Goal: Check status: Check status

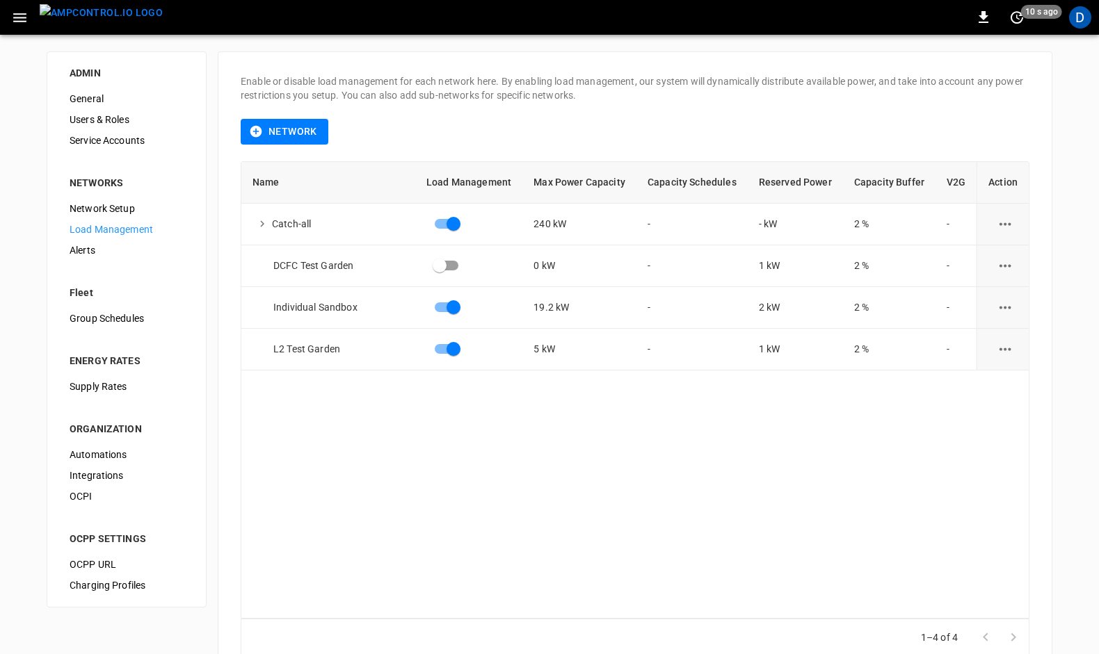
click at [111, 12] on img "menu" at bounding box center [101, 12] width 123 height 17
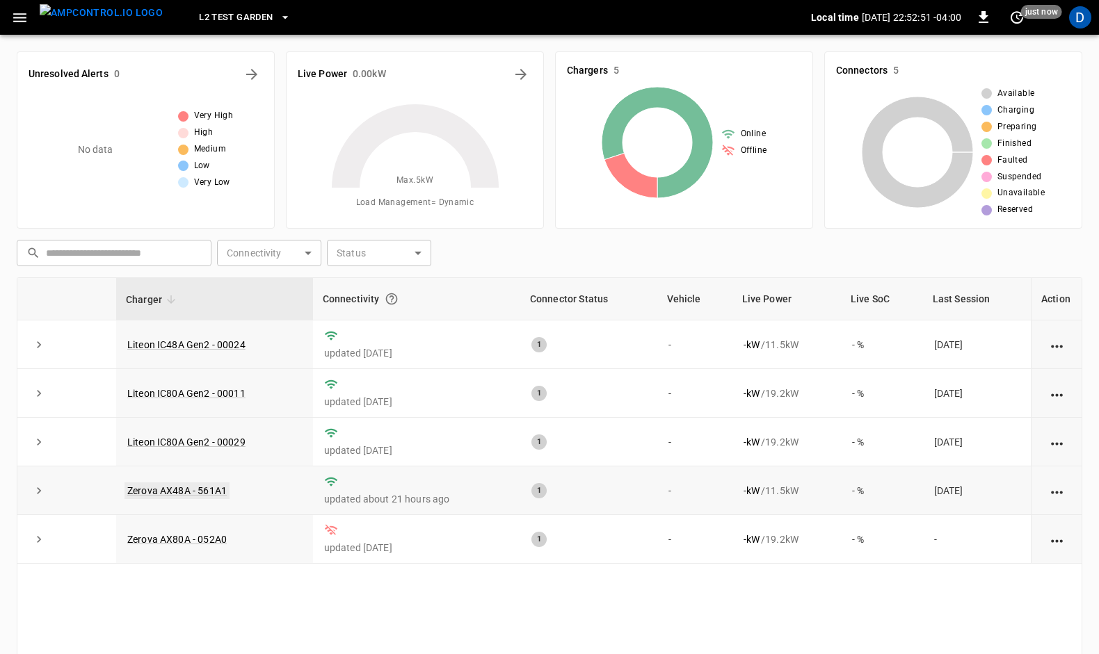
click at [147, 486] on link "Zerova AX48A - 561A1" at bounding box center [176, 491] width 105 height 17
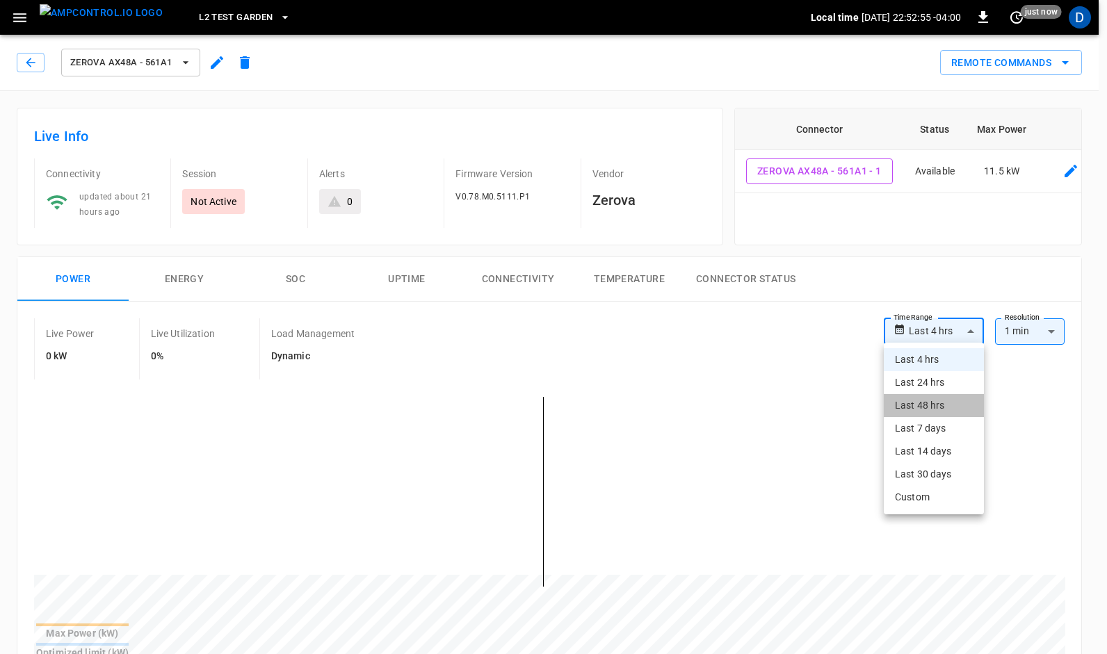
click at [920, 401] on li "Last 48 hrs" at bounding box center [934, 405] width 100 height 23
type input "**********"
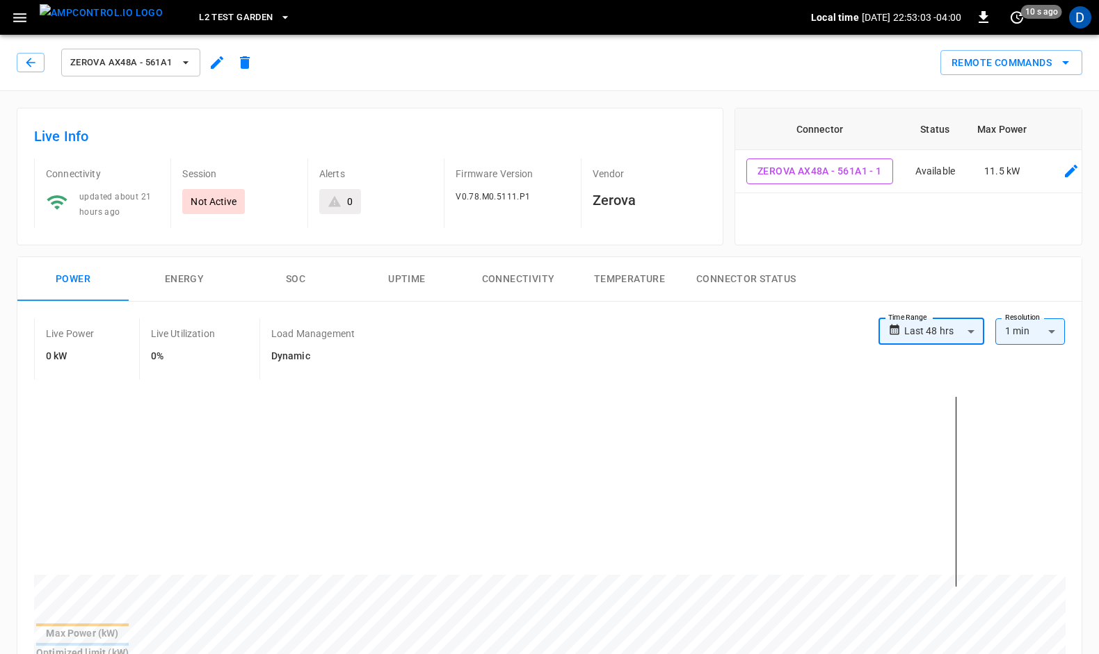
click at [188, 62] on icon "button" at bounding box center [186, 63] width 14 height 14
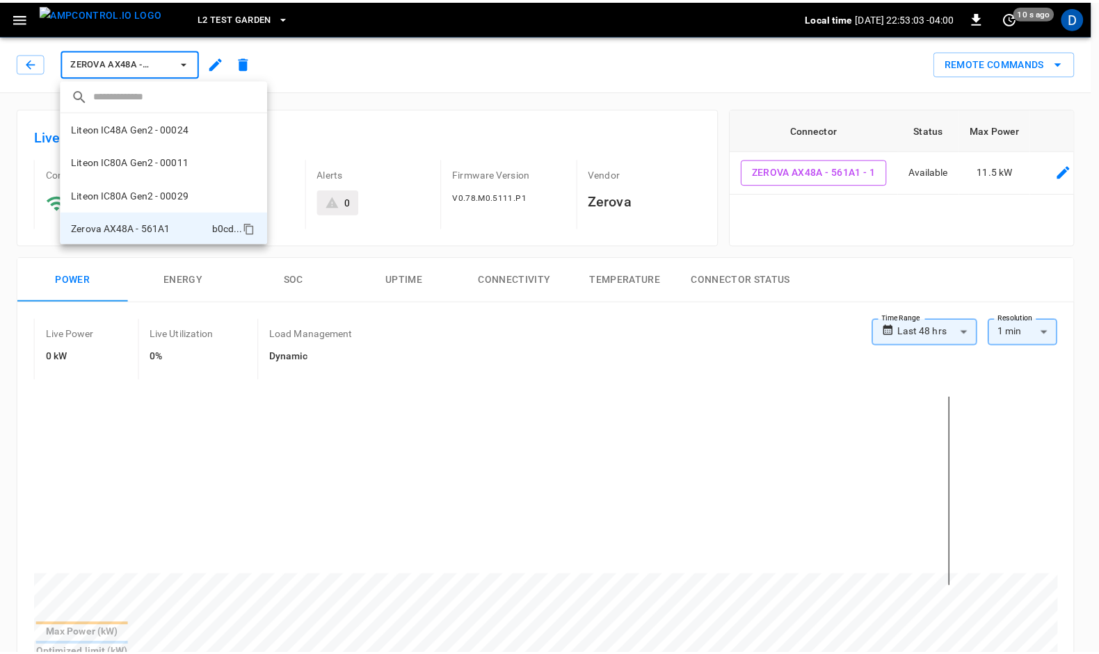
scroll to position [35, 0]
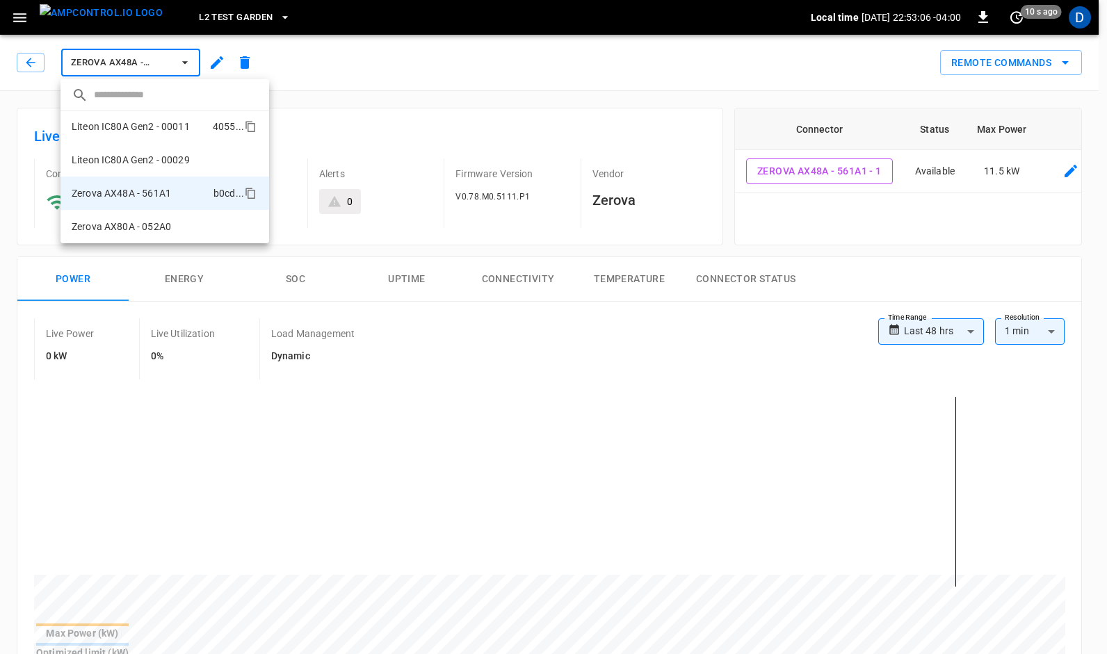
click at [139, 124] on p "Liteon IC80A Gen2 - 00011" at bounding box center [131, 127] width 118 height 14
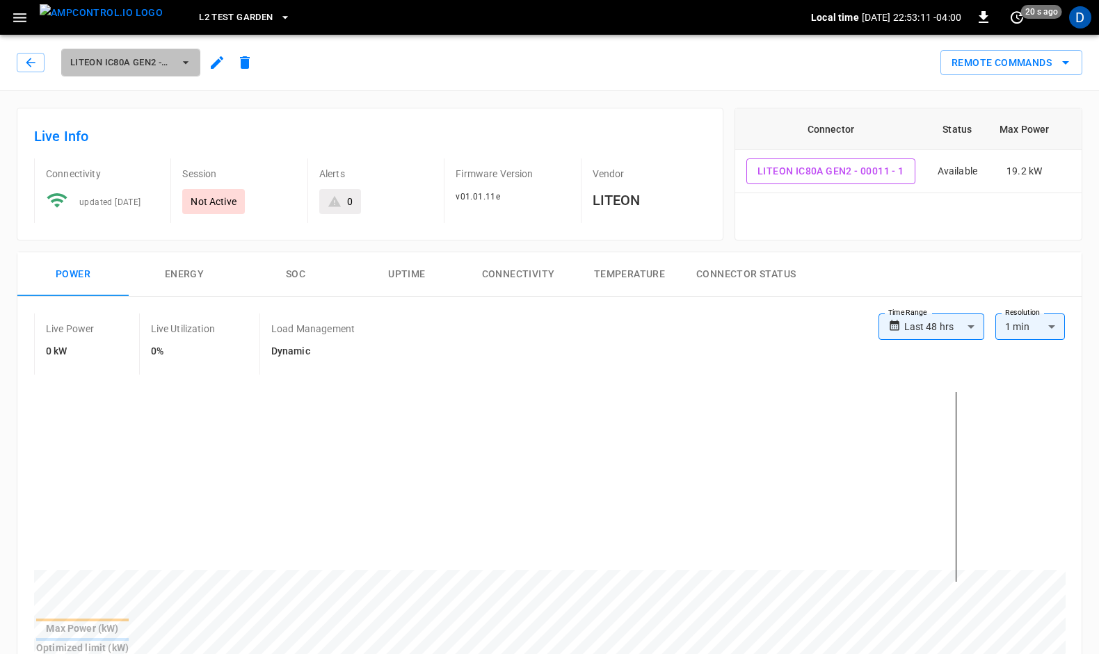
click at [181, 58] on icon "button" at bounding box center [186, 63] width 14 height 14
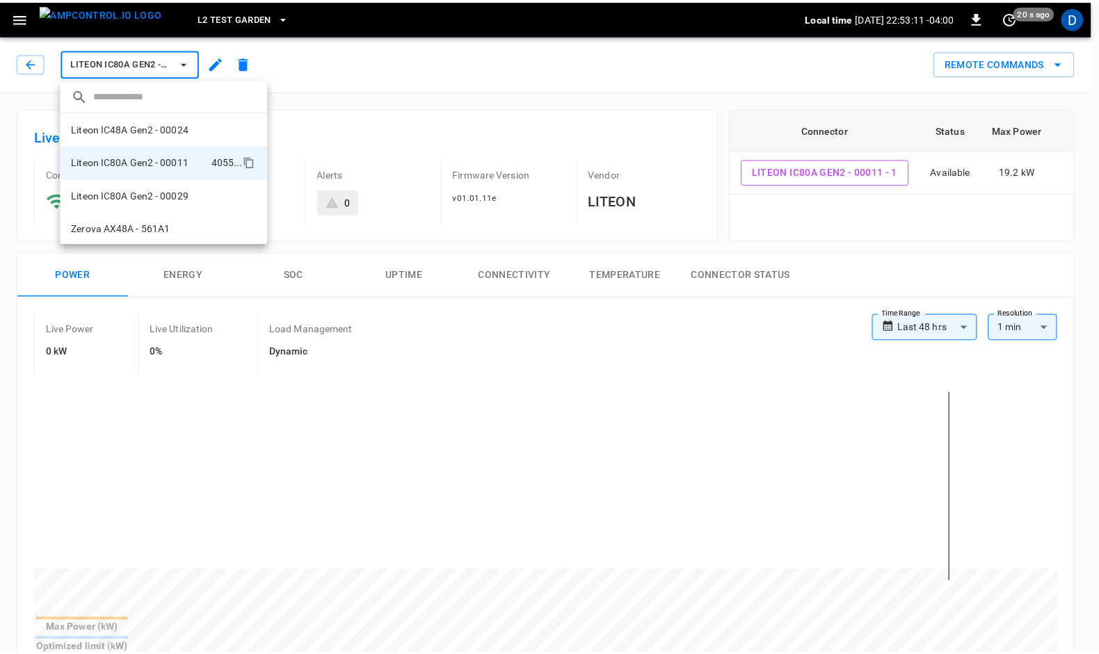
scroll to position [24, 0]
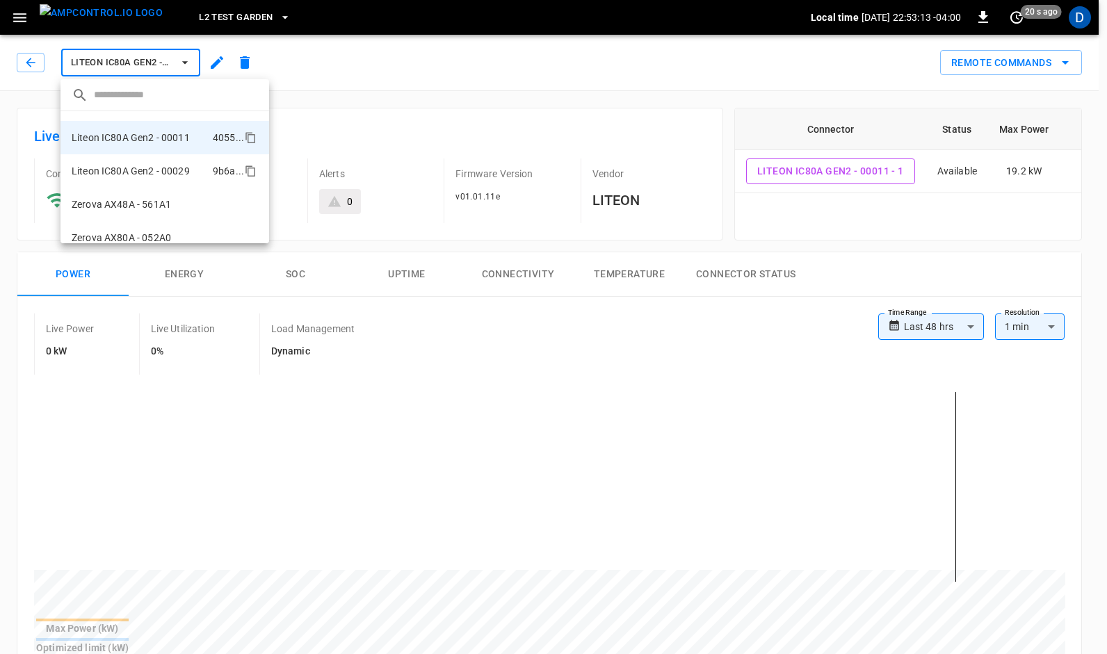
click at [140, 170] on p "Liteon IC80A Gen2 - 00029" at bounding box center [131, 171] width 118 height 14
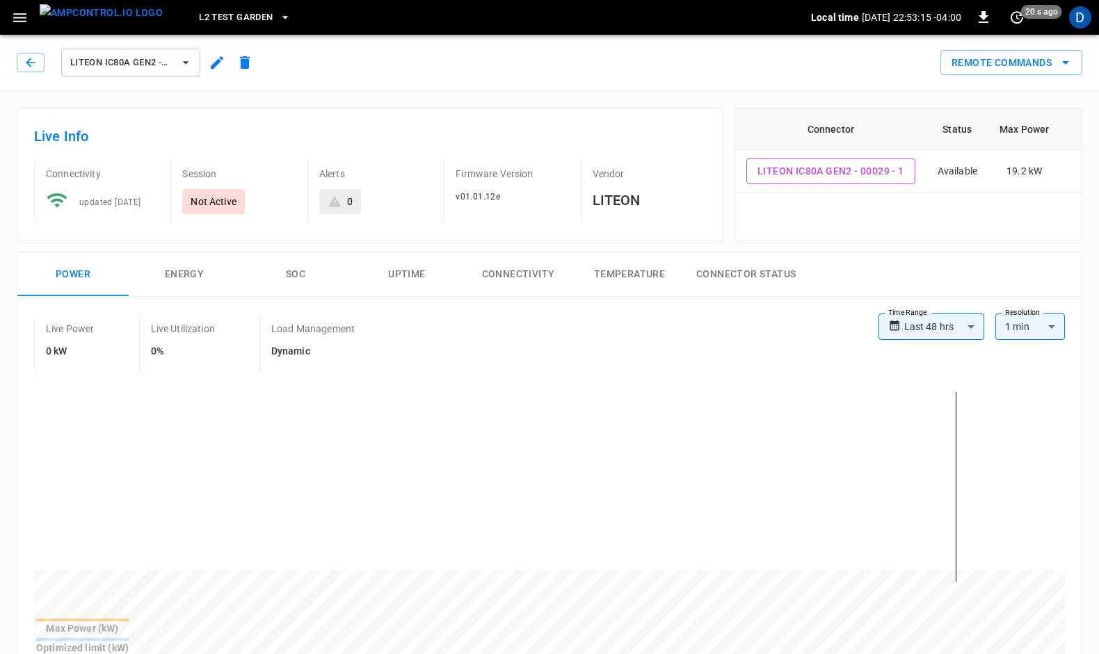
click at [187, 58] on icon "button" at bounding box center [186, 63] width 14 height 14
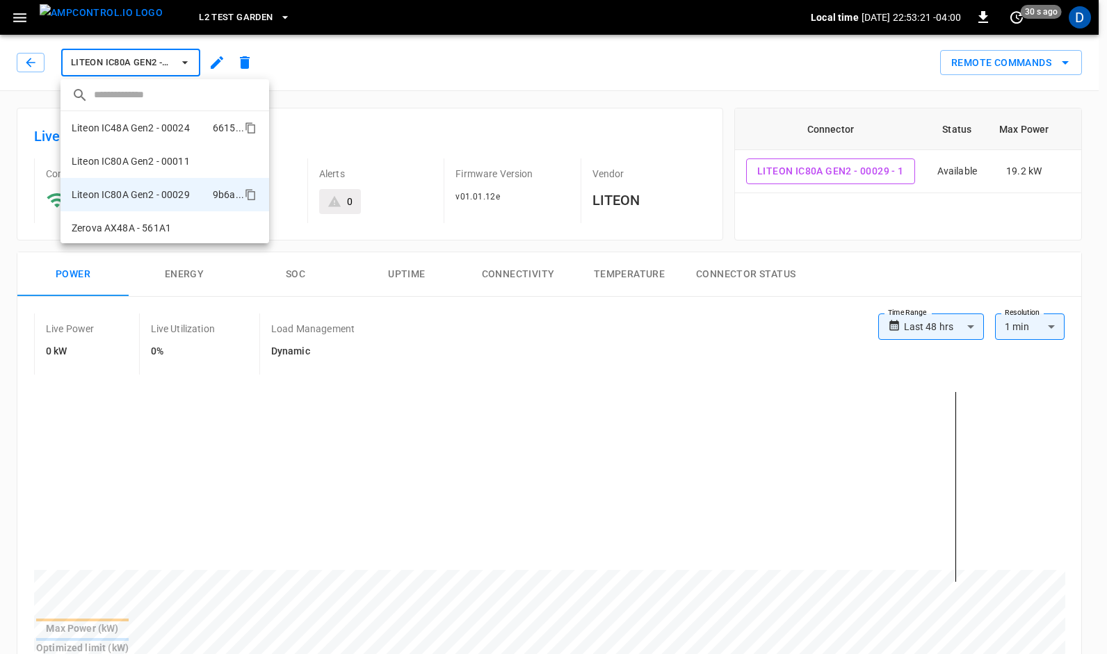
click at [139, 124] on p "Liteon IC48A Gen2 - 00024" at bounding box center [131, 128] width 118 height 14
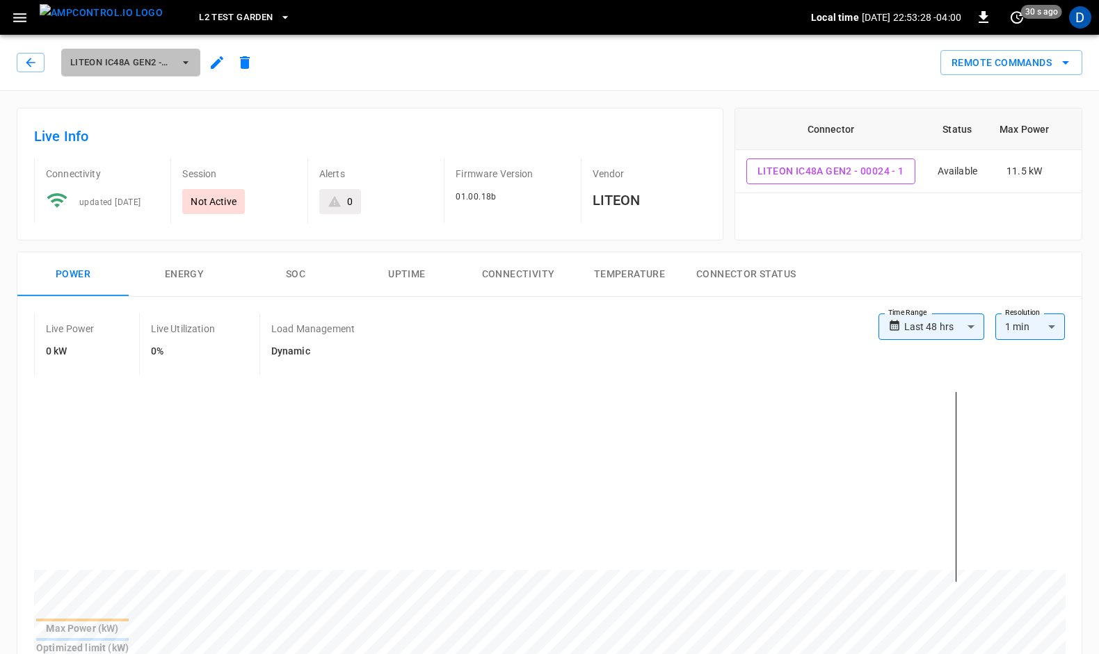
click at [186, 62] on icon "button" at bounding box center [186, 62] width 6 height 3
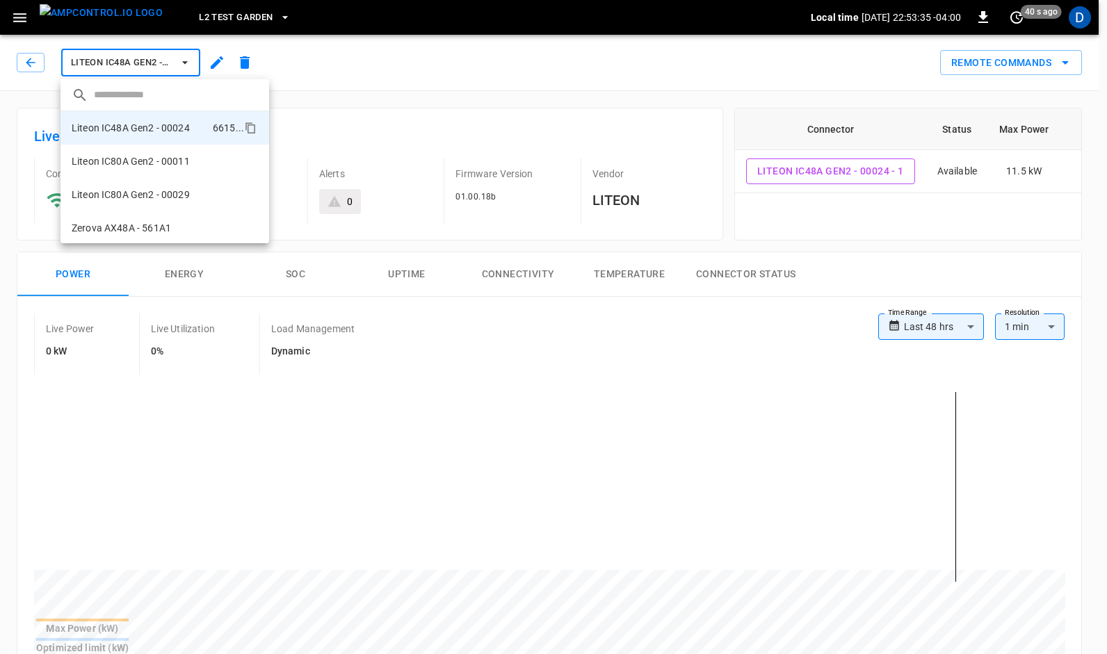
click at [1072, 19] on div at bounding box center [553, 327] width 1107 height 654
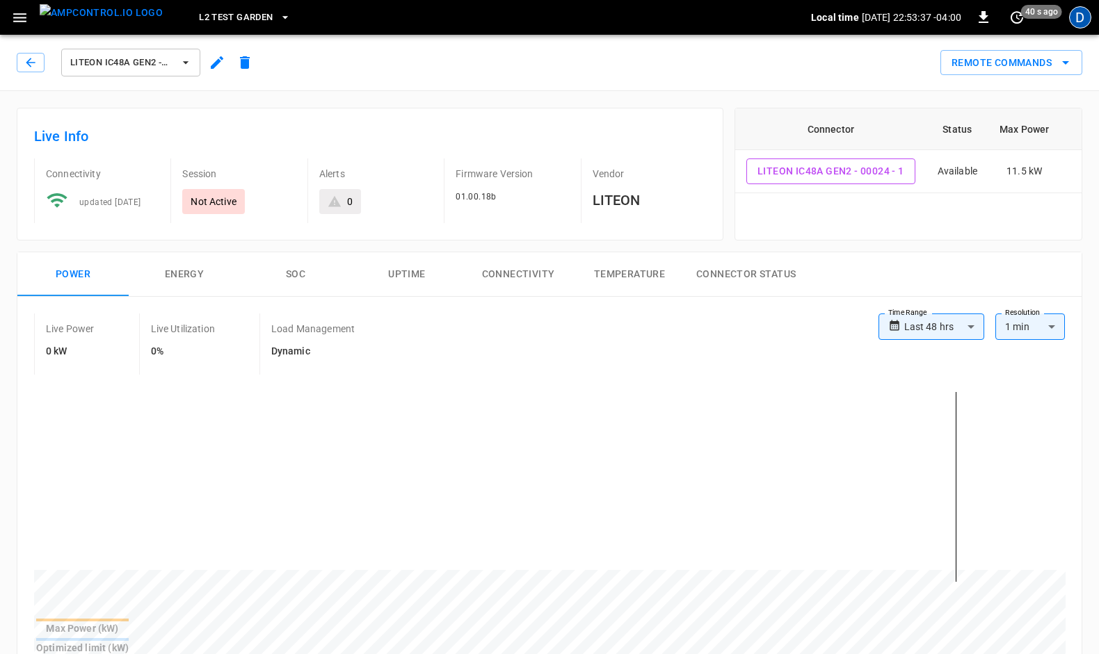
click at [1086, 18] on div "D" at bounding box center [1080, 17] width 22 height 22
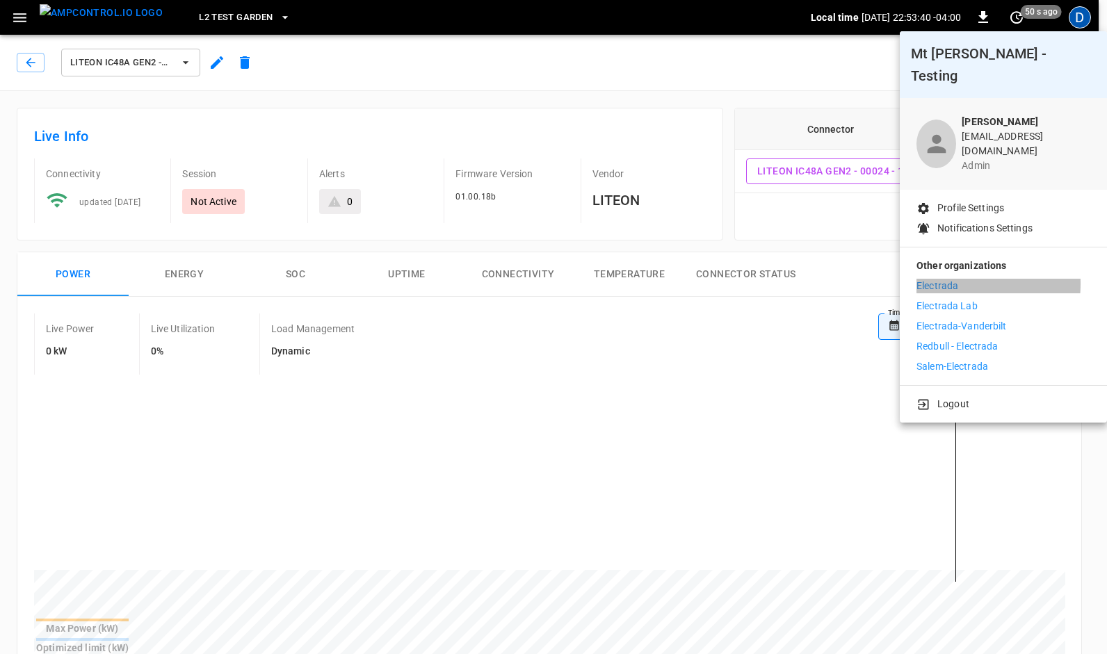
click at [949, 279] on p "Electrada" at bounding box center [938, 286] width 42 height 15
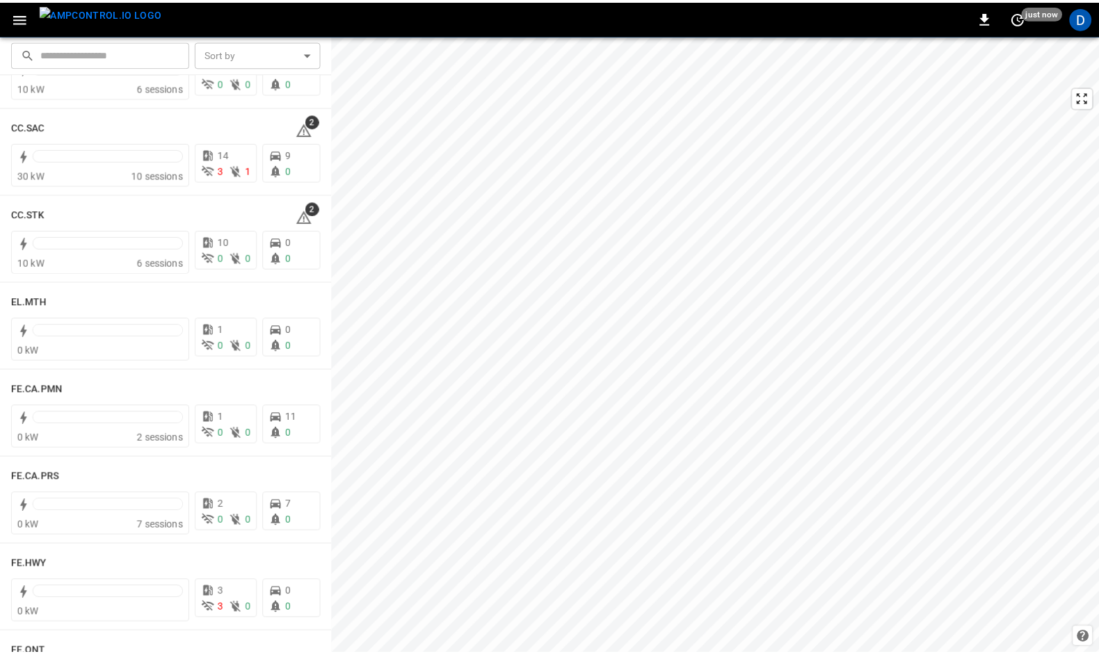
scroll to position [1054, 0]
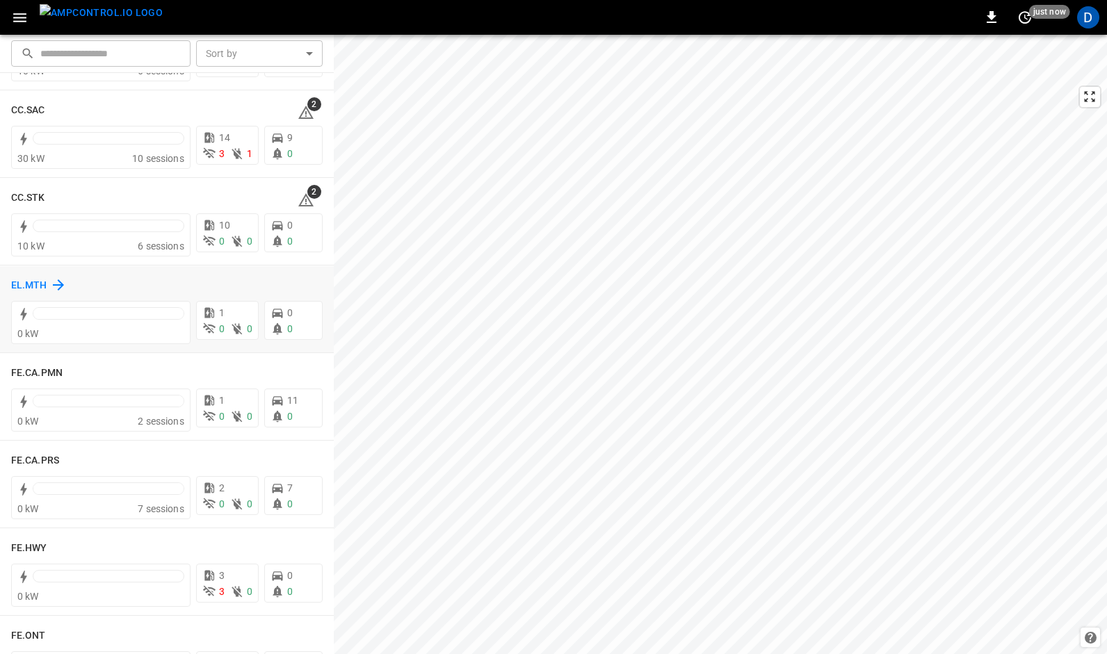
click at [26, 277] on div "EL.MTH" at bounding box center [39, 285] width 56 height 17
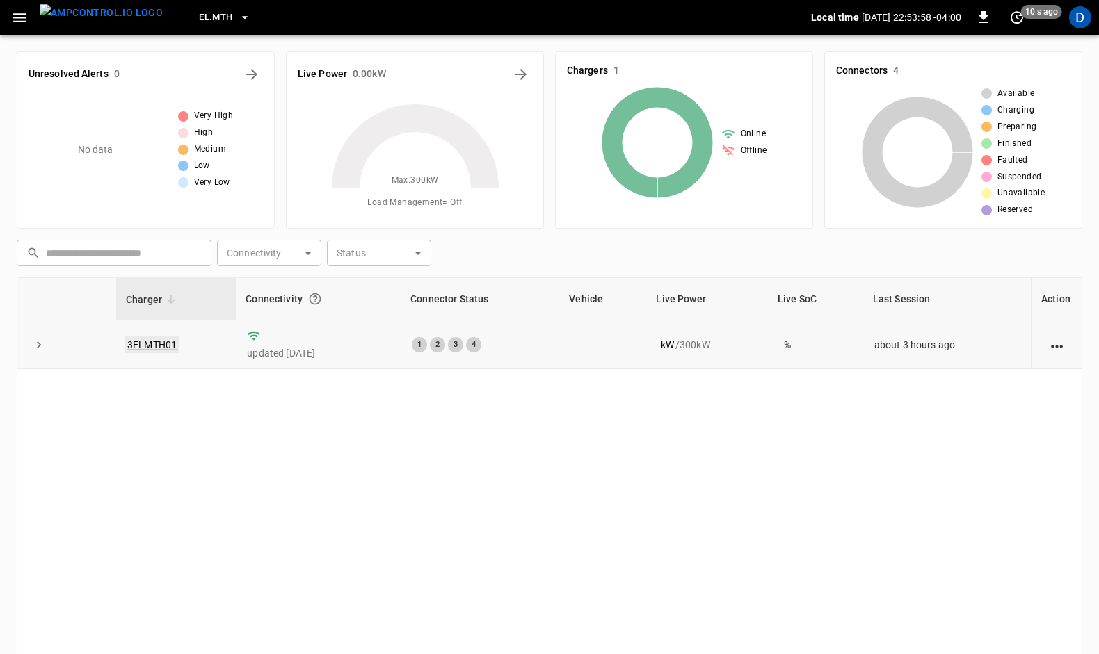
click at [136, 339] on link "3ELMTH01" at bounding box center [151, 345] width 55 height 17
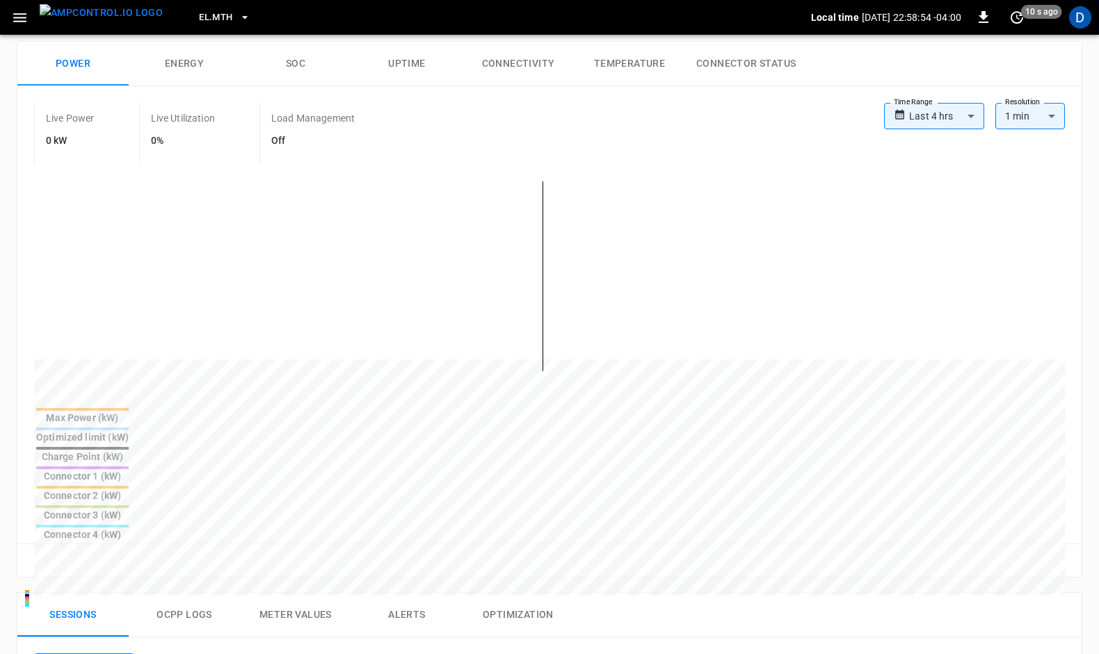
scroll to position [332, 0]
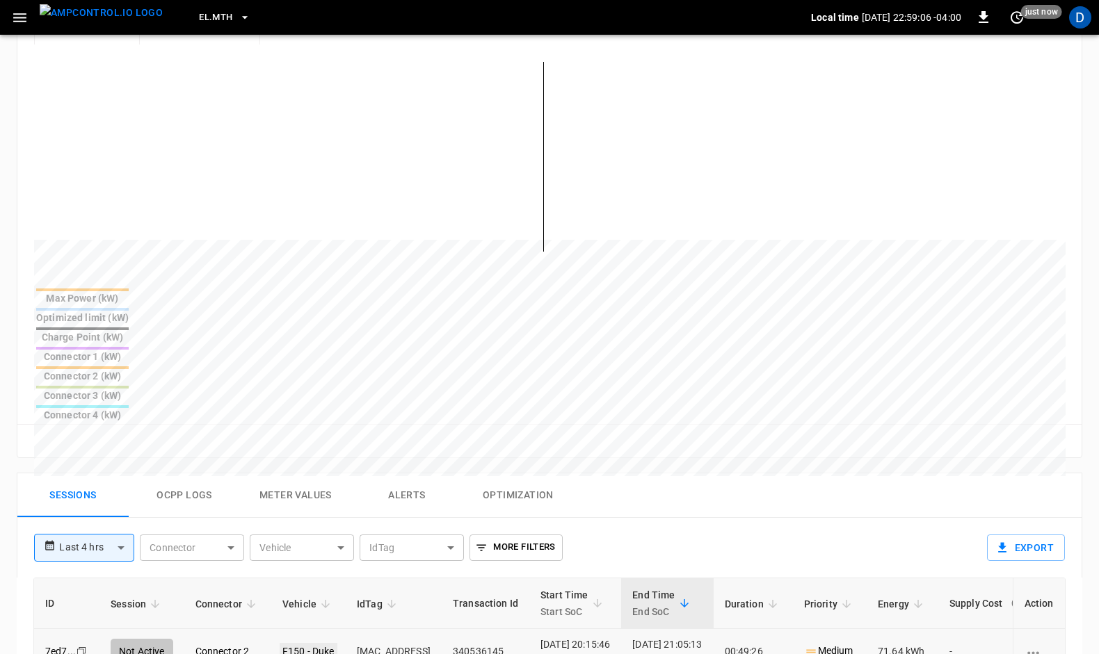
click at [310, 643] on link "F150 - Duke" at bounding box center [309, 651] width 58 height 17
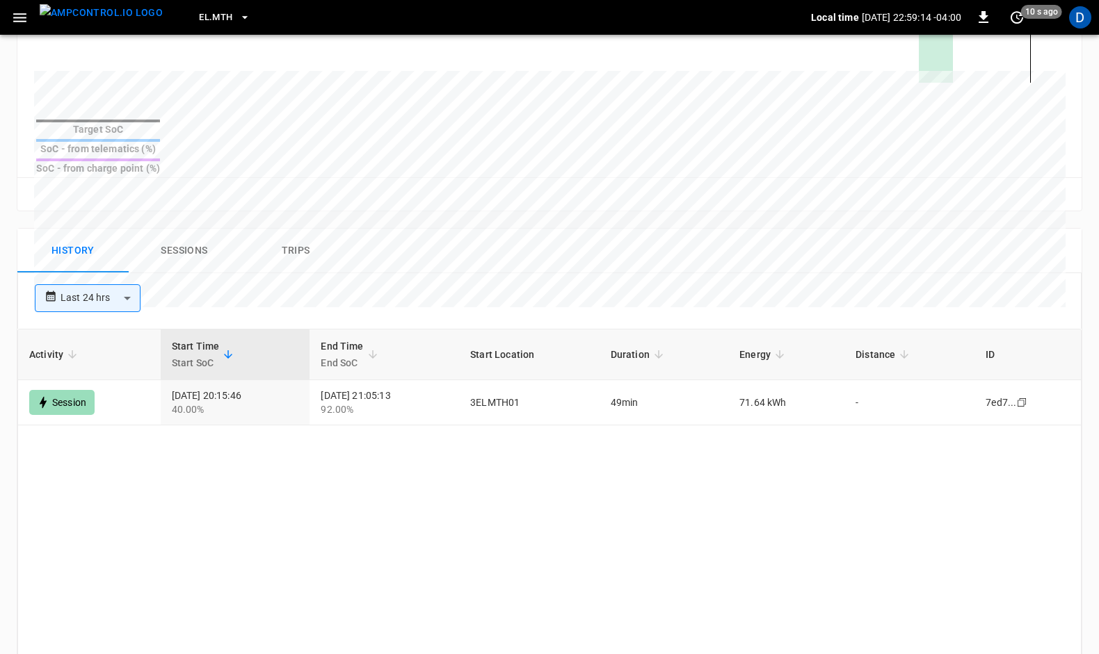
scroll to position [560, 0]
click at [1026, 396] on icon "Copy" at bounding box center [1021, 401] width 11 height 11
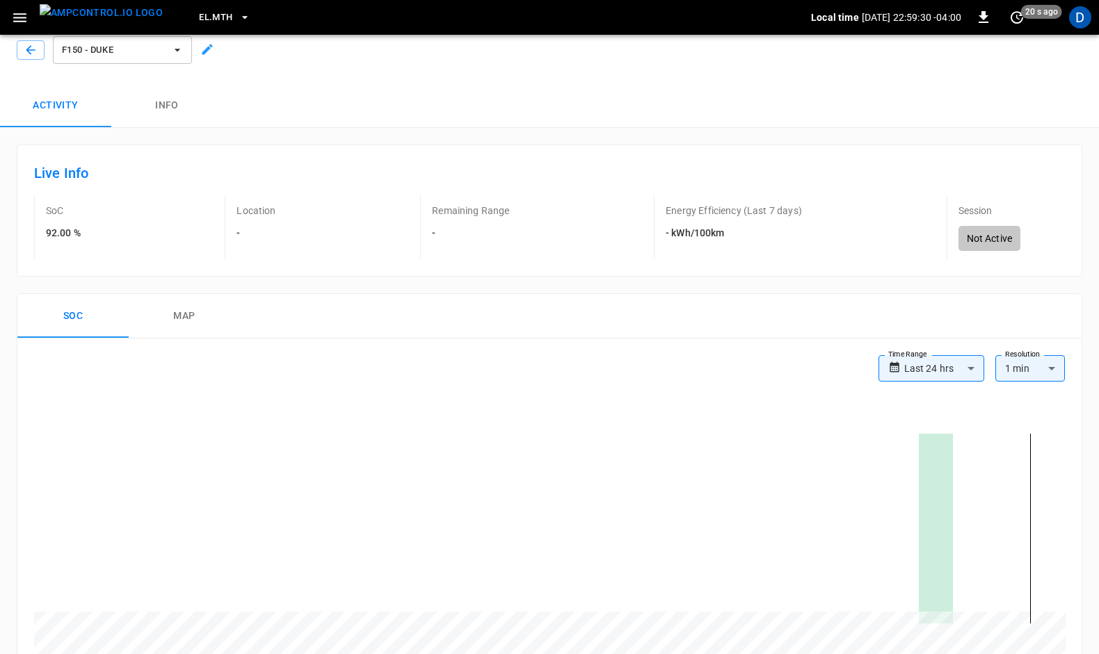
scroll to position [15, 0]
click at [26, 49] on icon "button" at bounding box center [31, 53] width 14 height 14
